Goal: Task Accomplishment & Management: Manage account settings

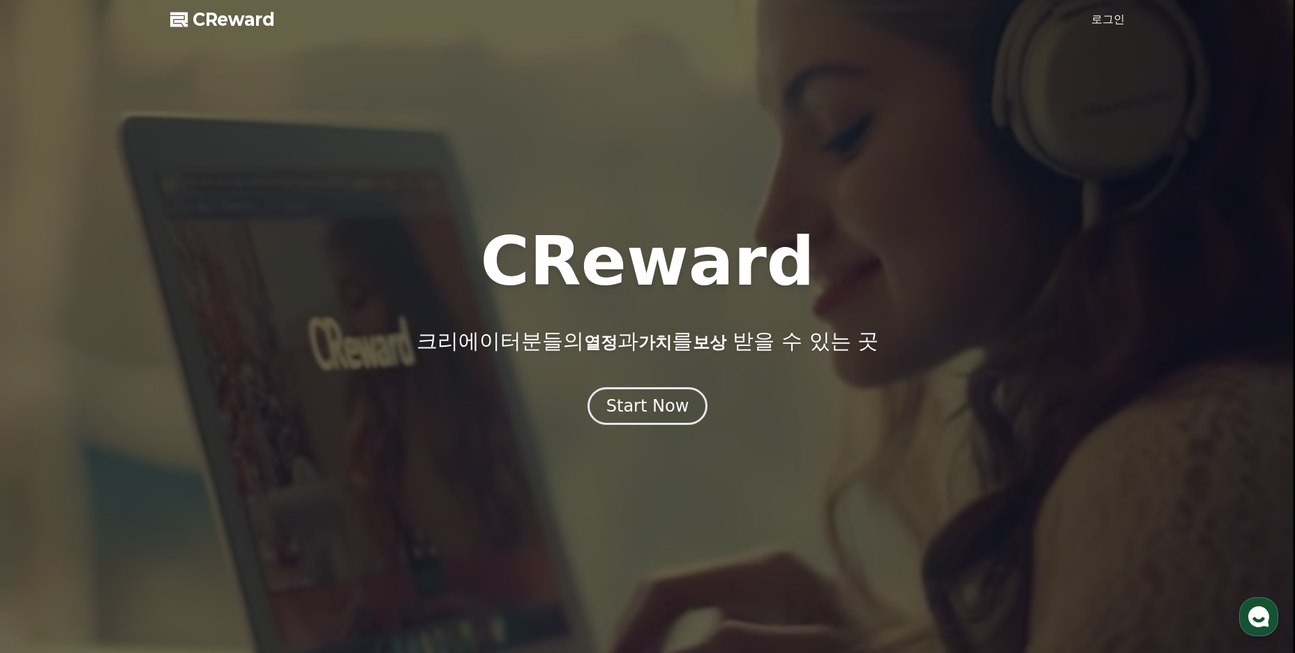
click at [1099, 29] on div at bounding box center [647, 326] width 1295 height 653
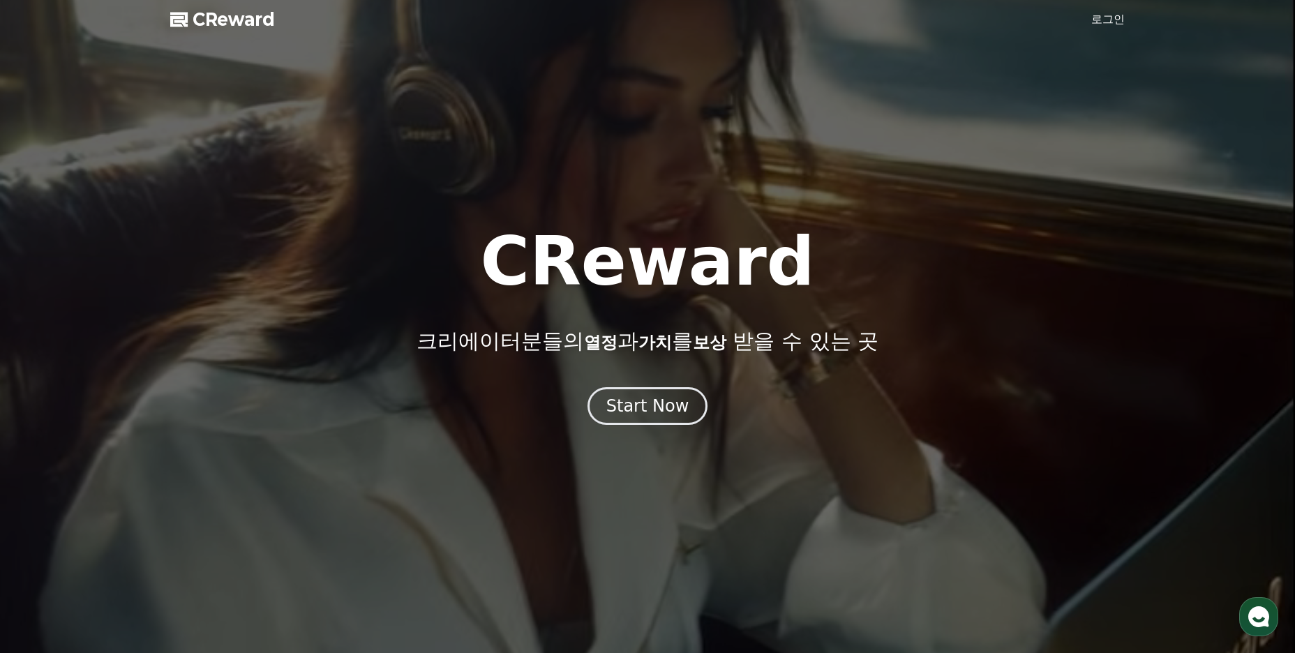
click at [1102, 21] on link "로그인" at bounding box center [1107, 19] width 33 height 17
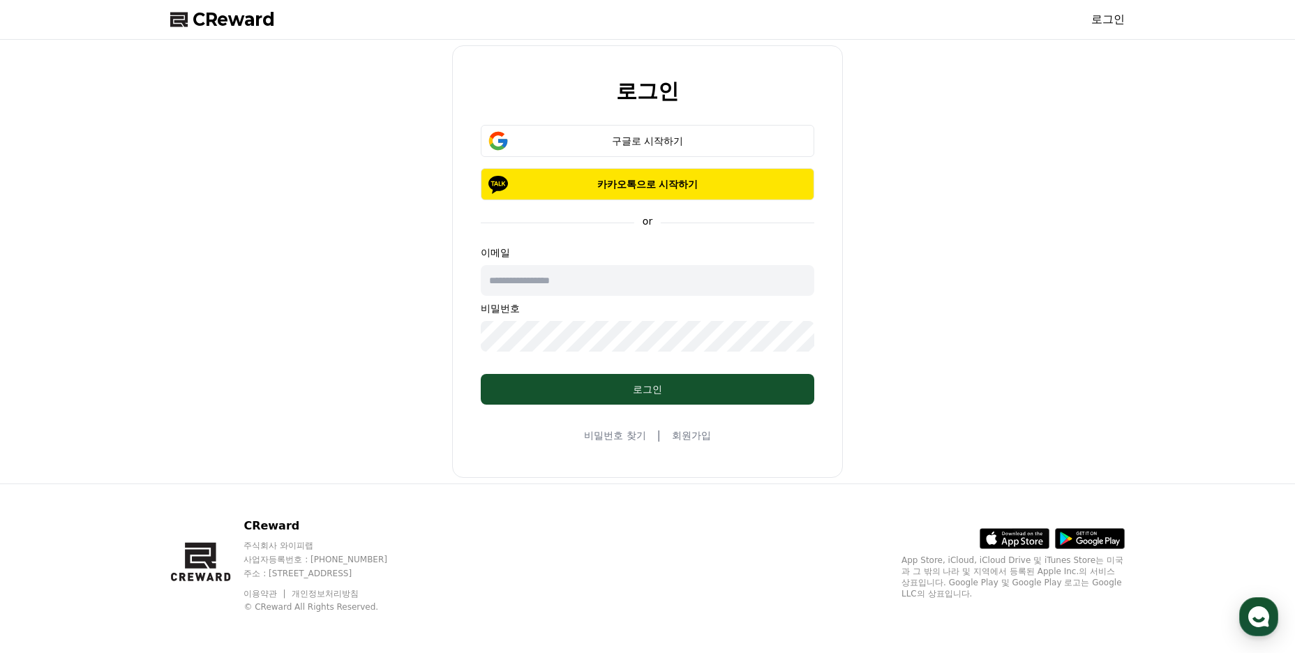
click at [589, 283] on input "text" at bounding box center [647, 280] width 333 height 31
click at [610, 285] on input "text" at bounding box center [647, 280] width 333 height 31
click at [659, 143] on div "구글로 시작하기" at bounding box center [647, 141] width 293 height 14
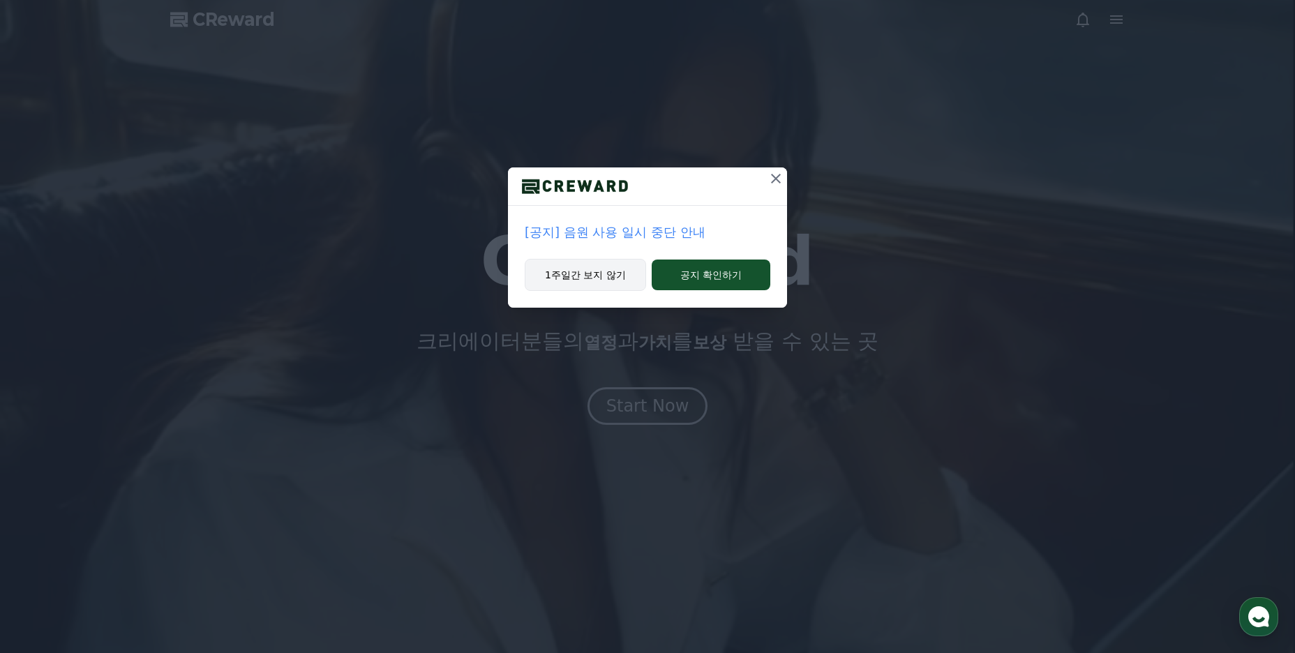
click at [608, 280] on button "1주일간 보지 않기" at bounding box center [585, 275] width 121 height 32
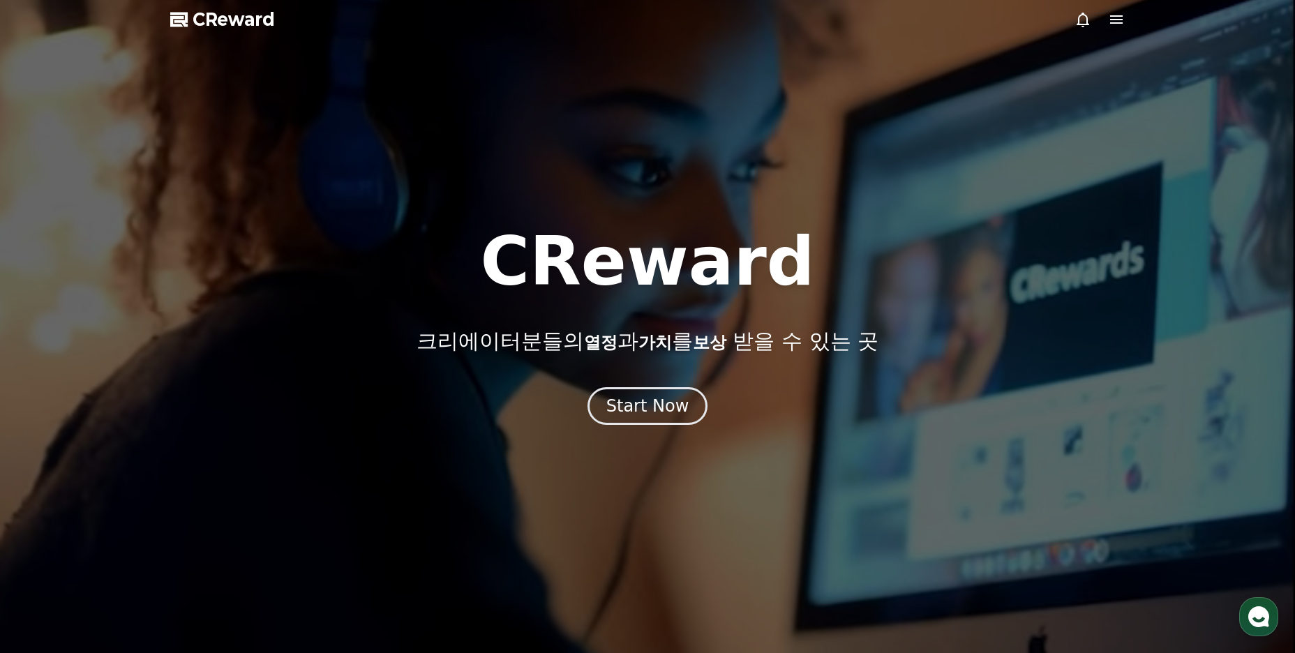
click at [1106, 17] on div at bounding box center [1099, 19] width 50 height 17
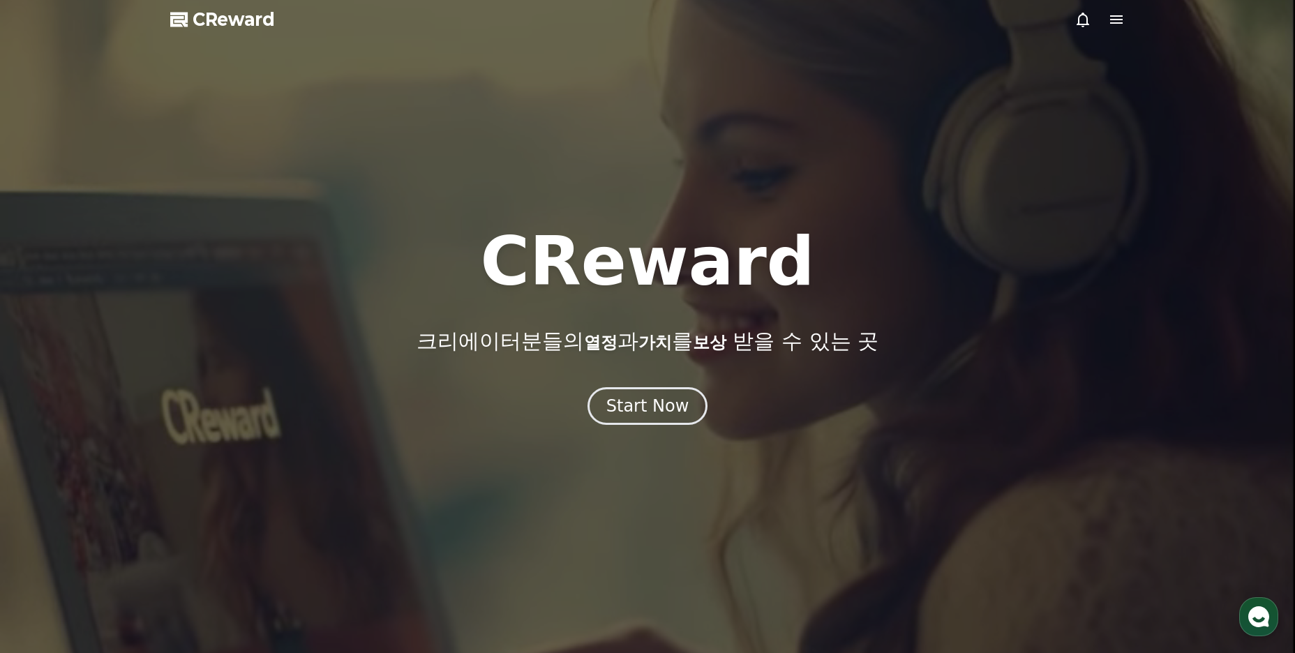
click at [1110, 20] on icon at bounding box center [1116, 19] width 13 height 8
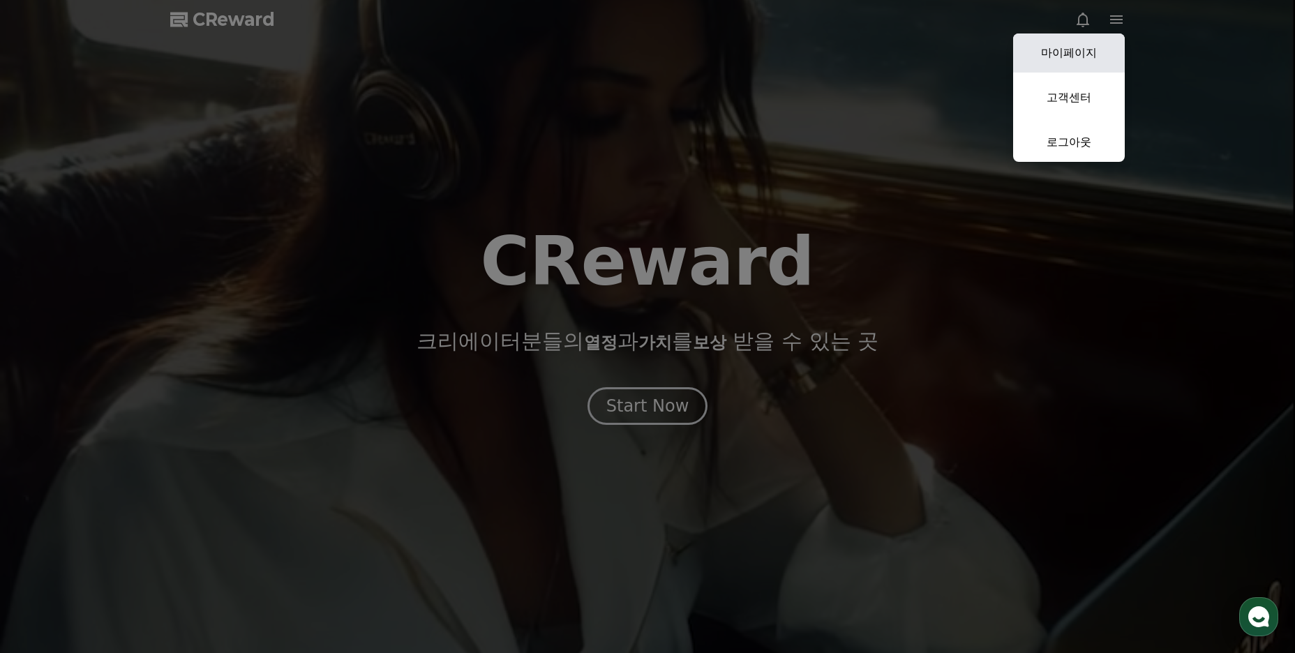
click at [1090, 54] on link "마이페이지" at bounding box center [1069, 52] width 112 height 39
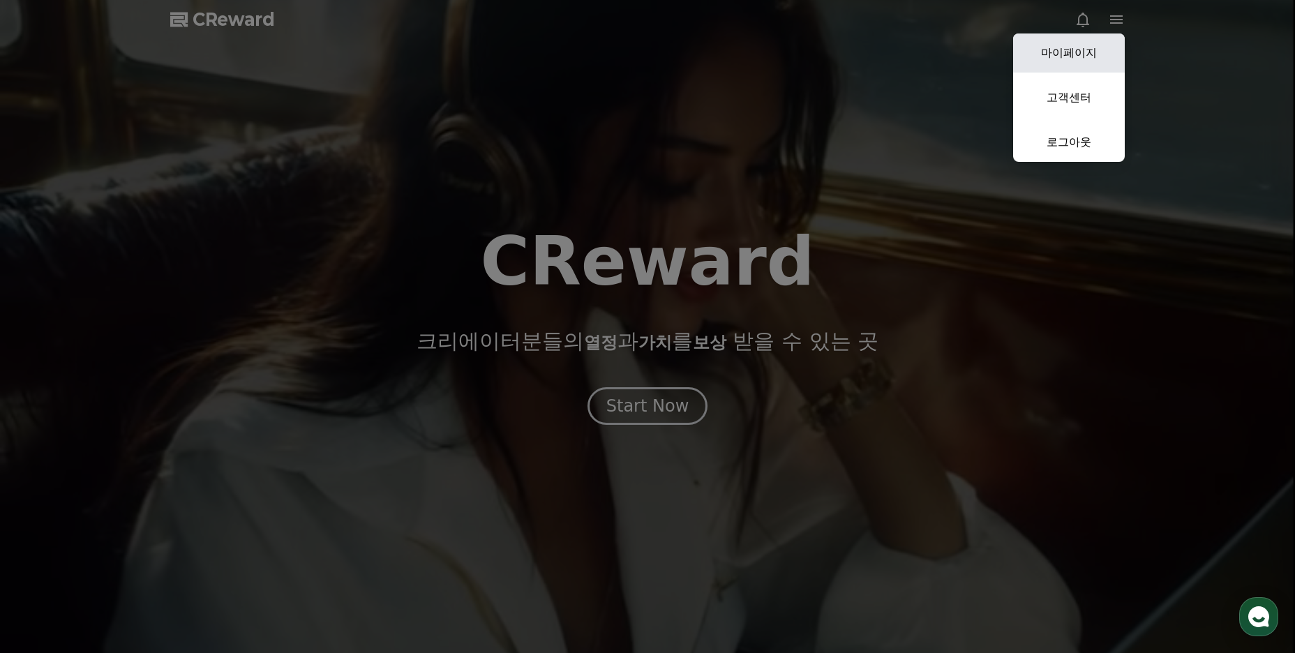
select select "**********"
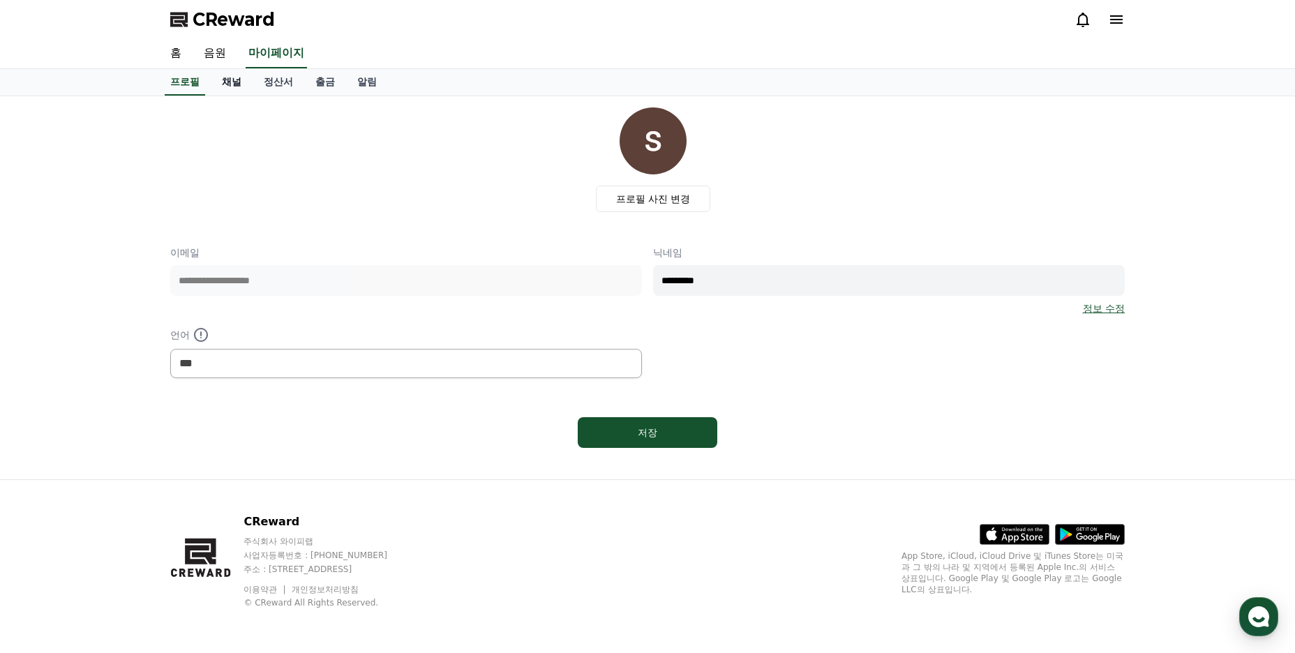
click at [230, 83] on link "채널" at bounding box center [232, 82] width 42 height 27
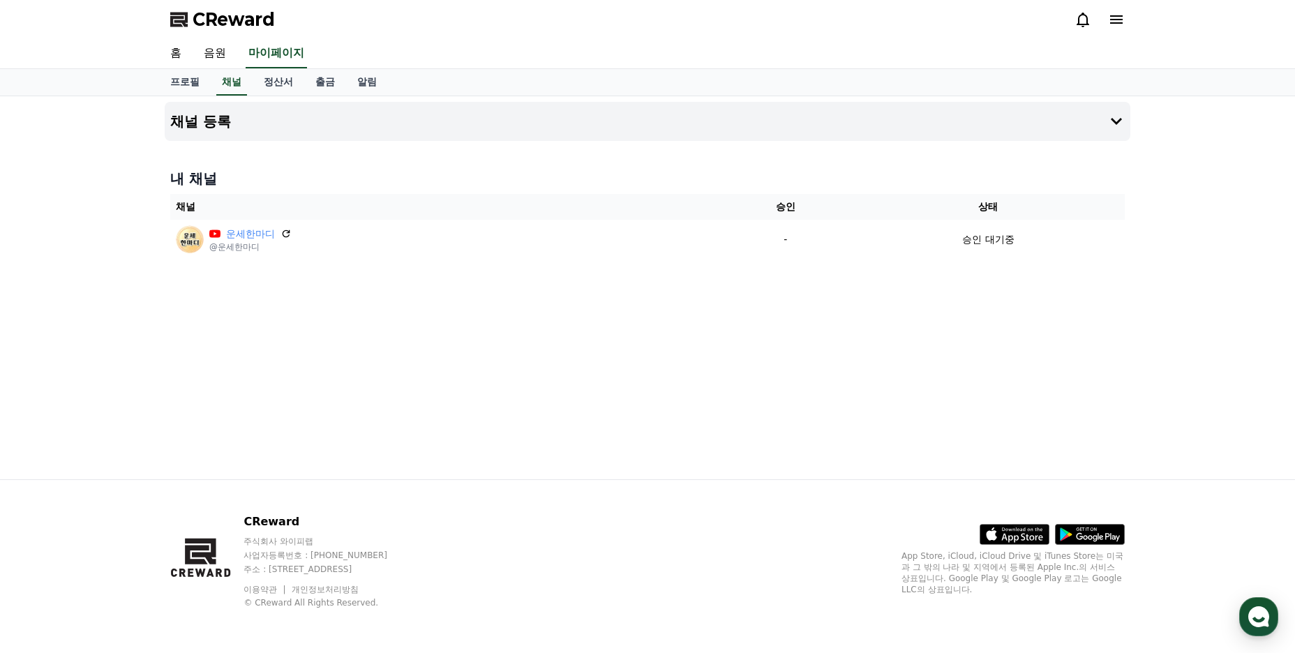
click at [1115, 22] on icon at bounding box center [1116, 19] width 17 height 17
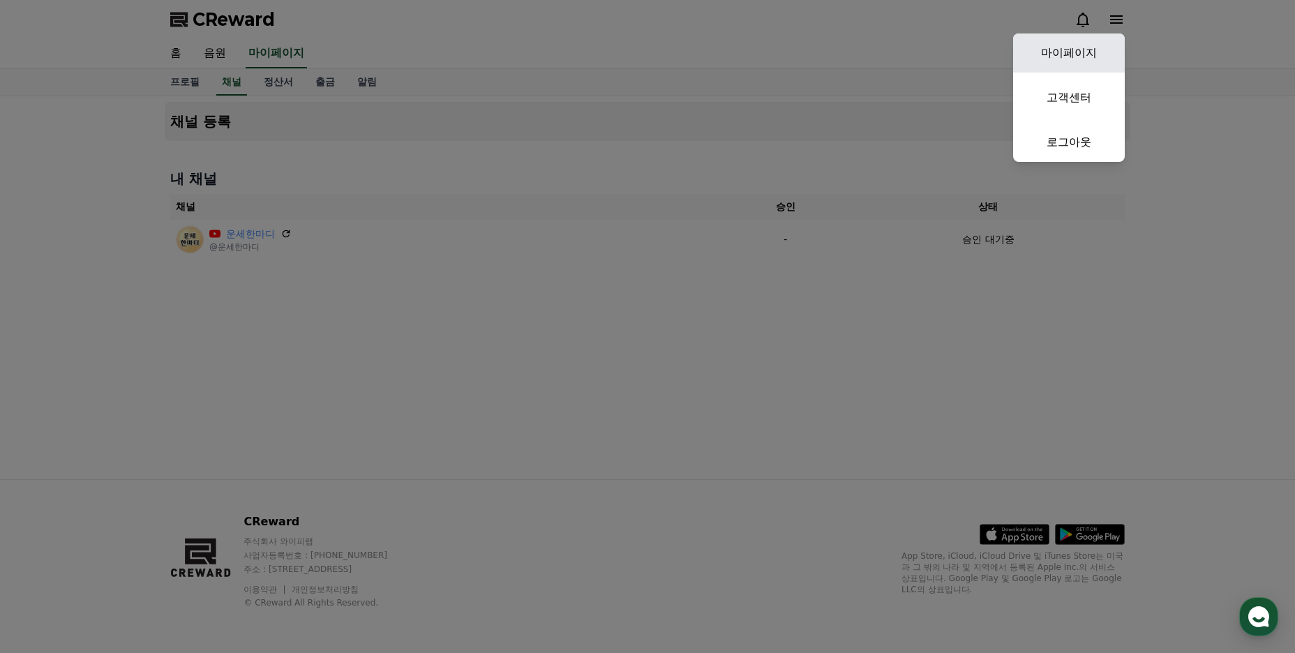
click at [1081, 54] on link "마이페이지" at bounding box center [1069, 52] width 112 height 39
select select "**********"
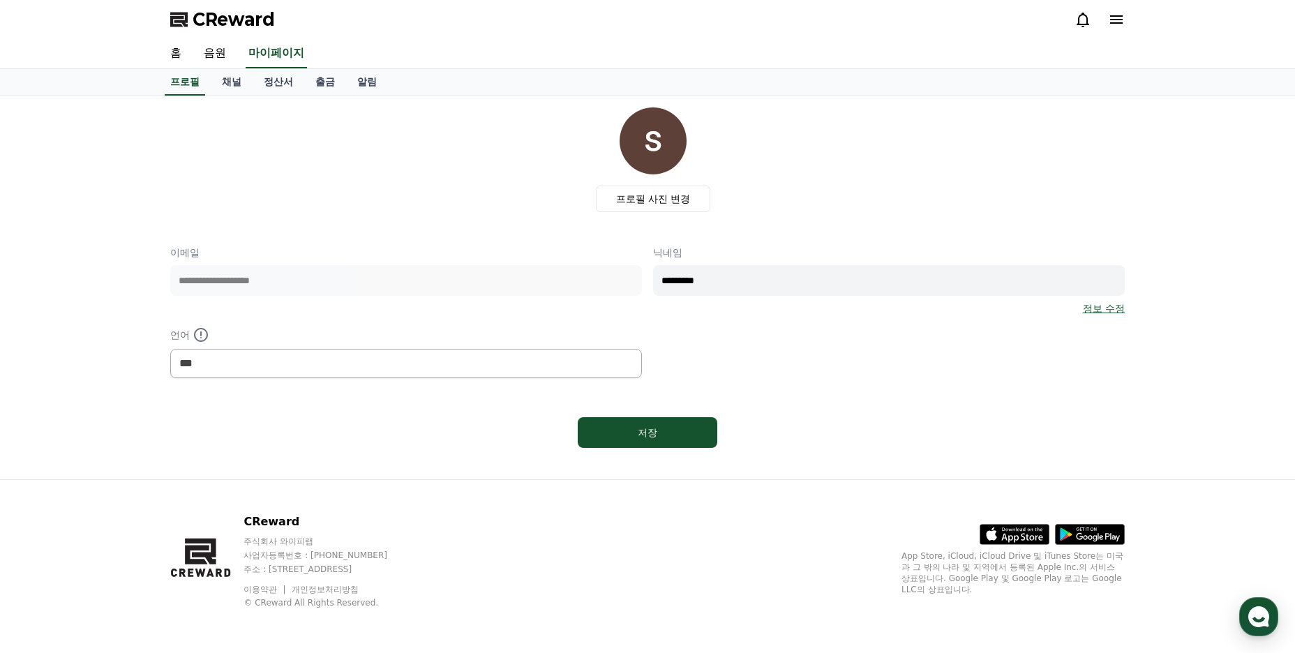
click at [499, 155] on div "프로필 사진 변경" at bounding box center [652, 159] width 943 height 105
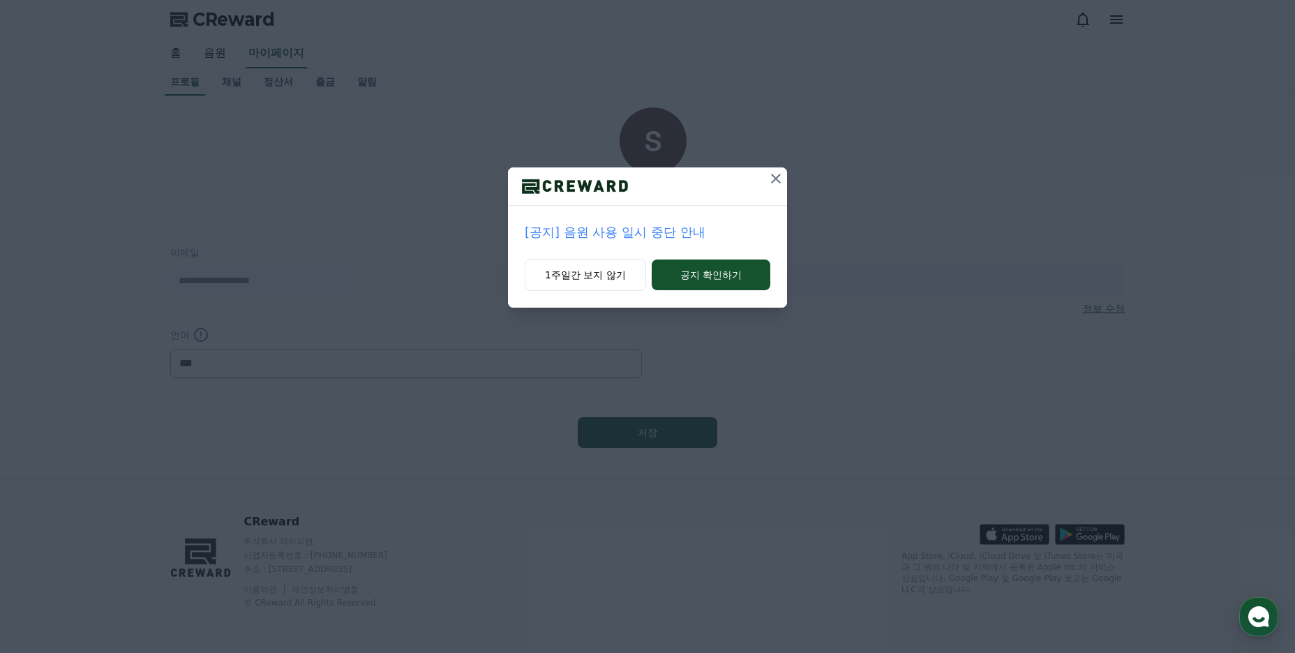
select select "**********"
click at [772, 181] on icon at bounding box center [775, 178] width 17 height 17
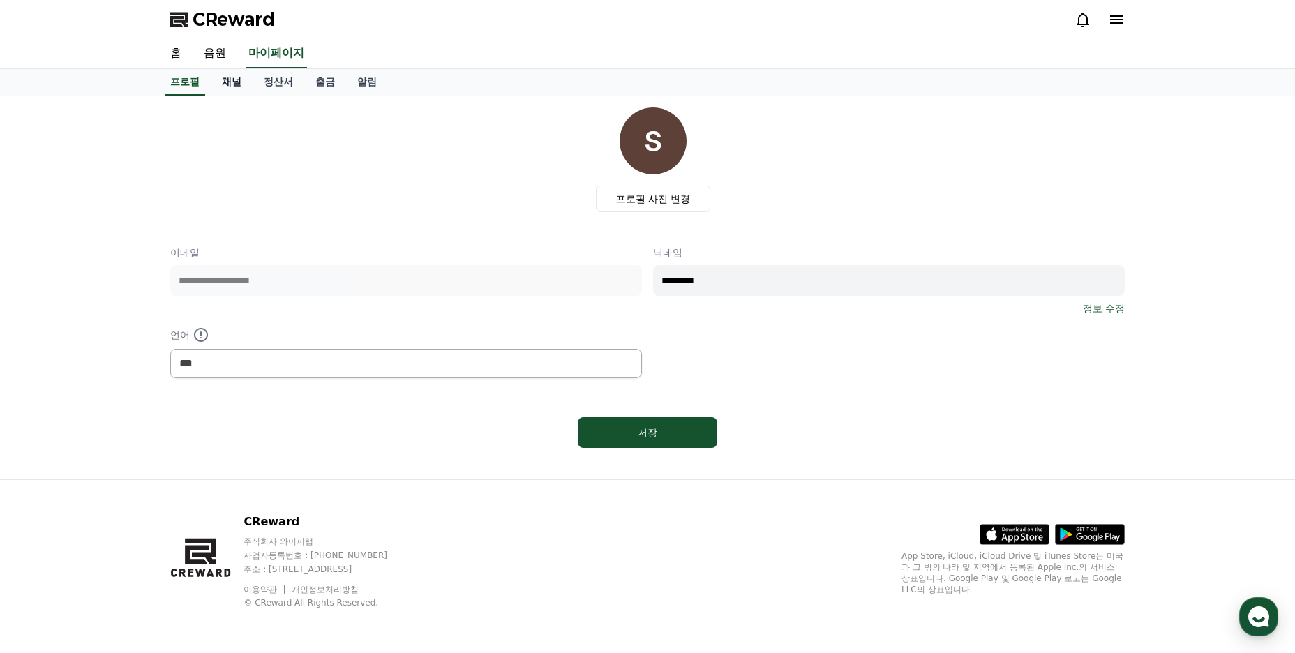
click at [232, 86] on link "채널" at bounding box center [232, 82] width 42 height 27
